Goal: Navigation & Orientation: Find specific page/section

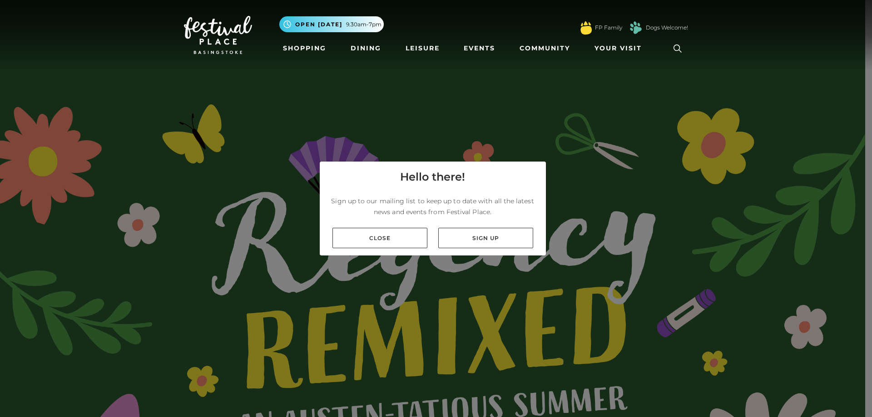
click at [419, 237] on link "Close" at bounding box center [380, 238] width 95 height 20
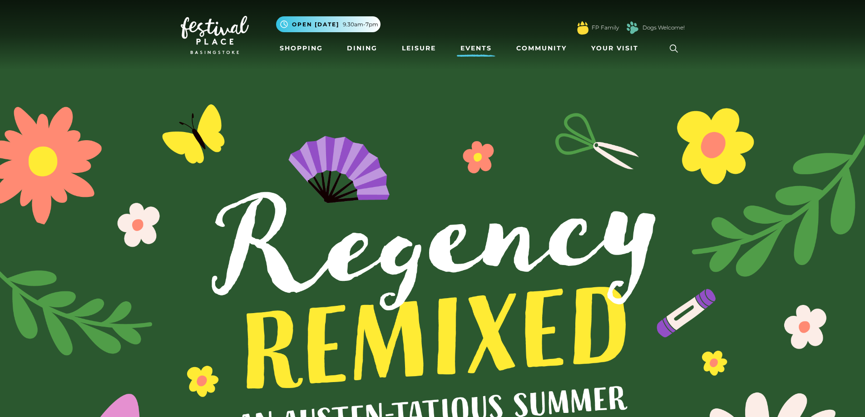
click at [468, 48] on link "Events" at bounding box center [476, 48] width 39 height 17
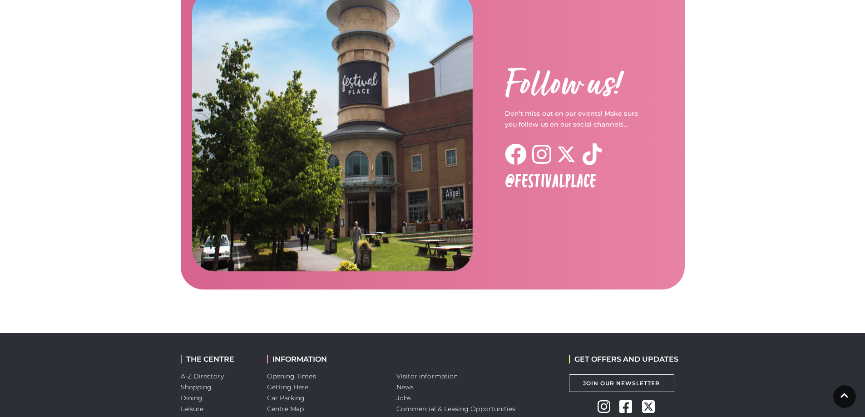
scroll to position [1461, 0]
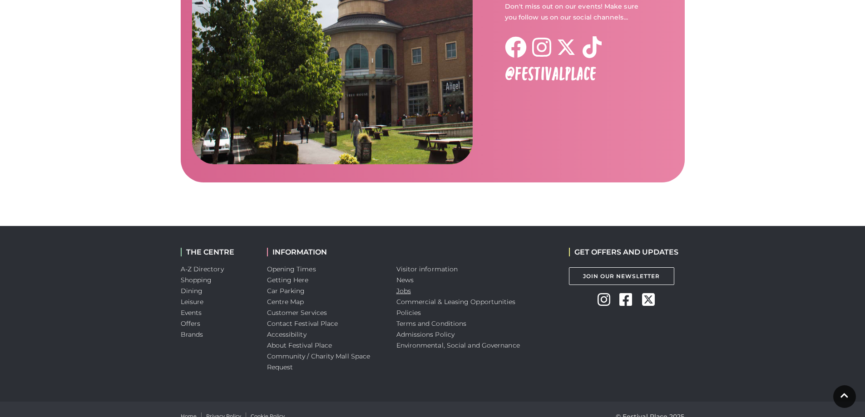
click at [407, 287] on link "Jobs" at bounding box center [404, 291] width 15 height 8
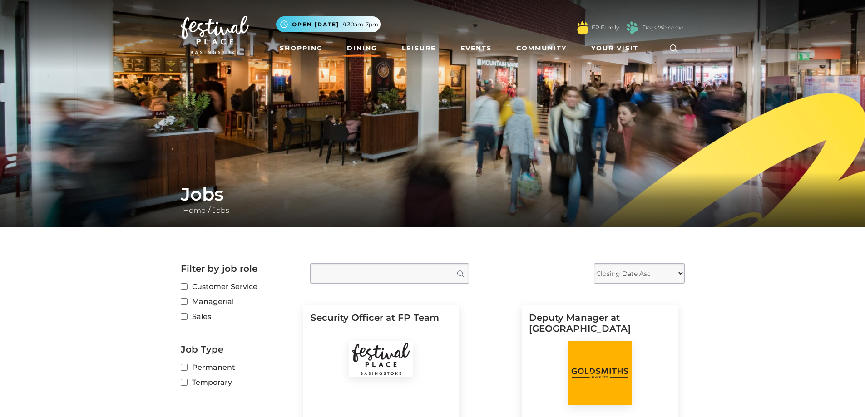
click at [372, 48] on link "Dining" at bounding box center [362, 48] width 38 height 17
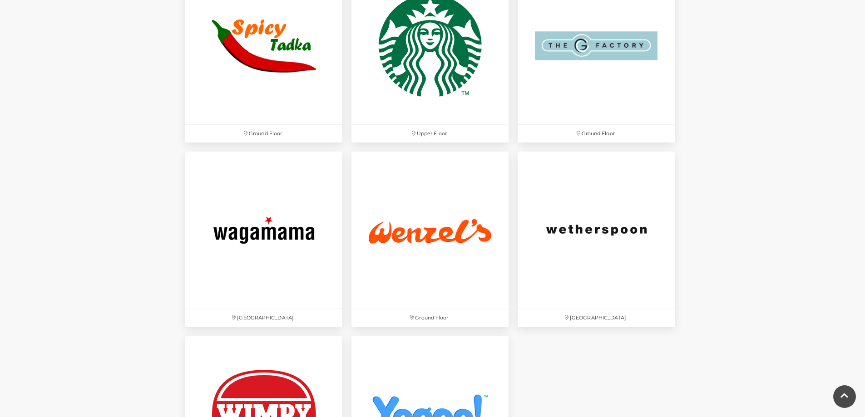
scroll to position [2998, 0]
